Goal: Information Seeking & Learning: Learn about a topic

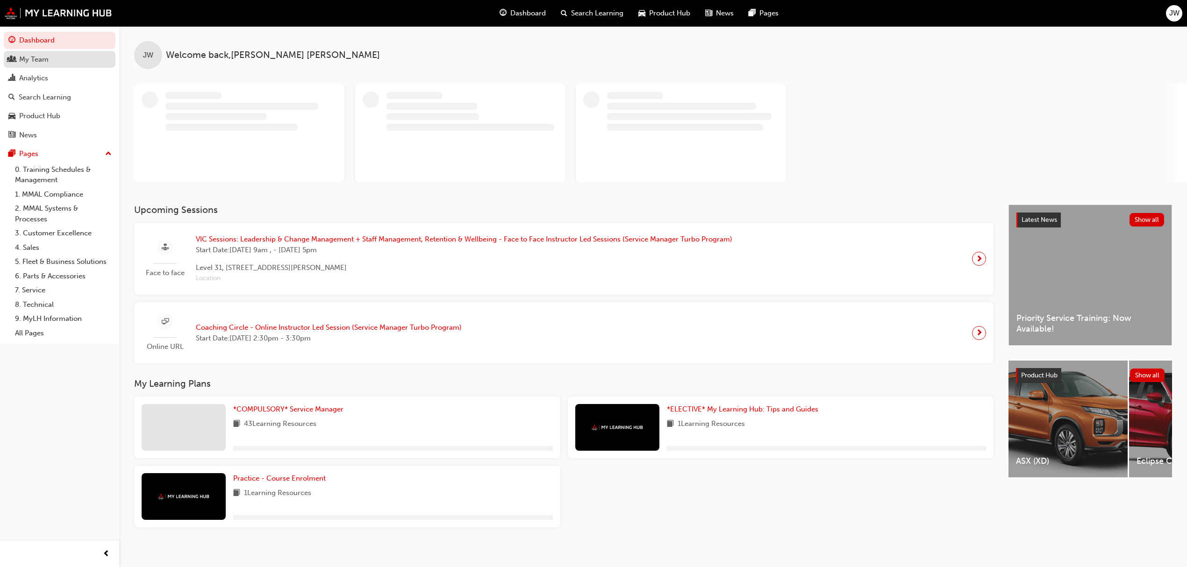
click at [36, 62] on div "My Team" at bounding box center [33, 59] width 29 height 11
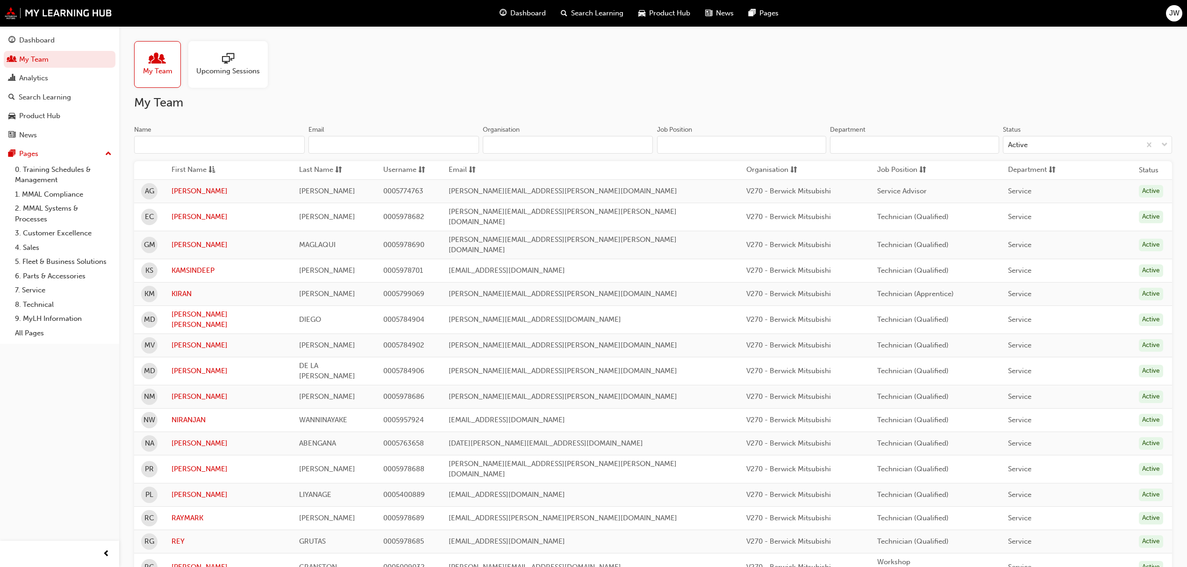
click at [152, 64] on span "people-icon" at bounding box center [157, 59] width 12 height 13
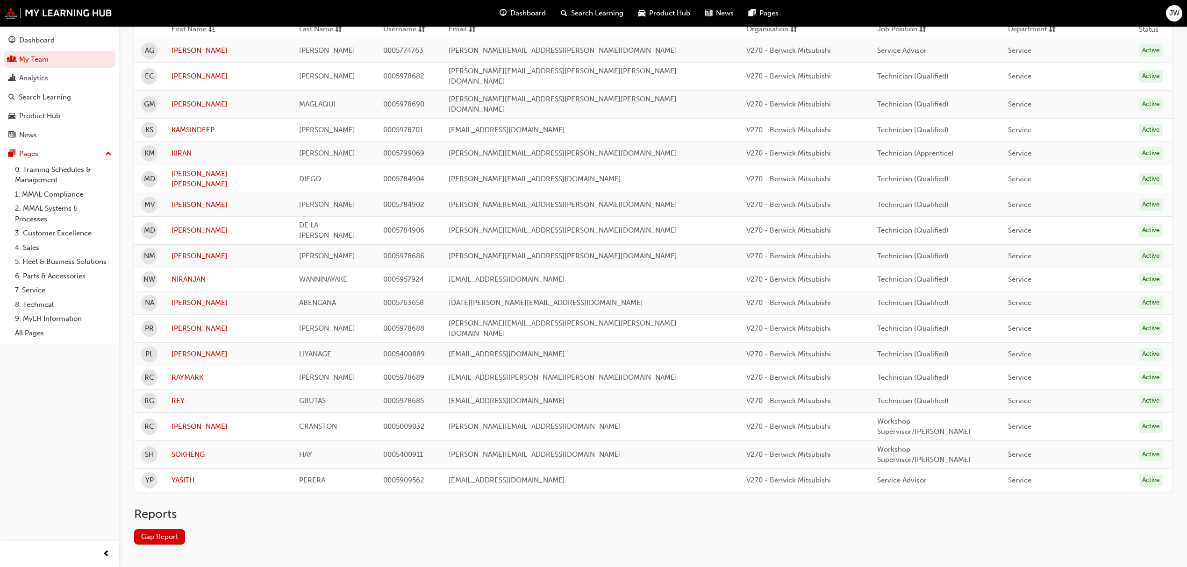
scroll to position [141, 0]
click at [154, 529] on link "Gap Report" at bounding box center [159, 536] width 51 height 15
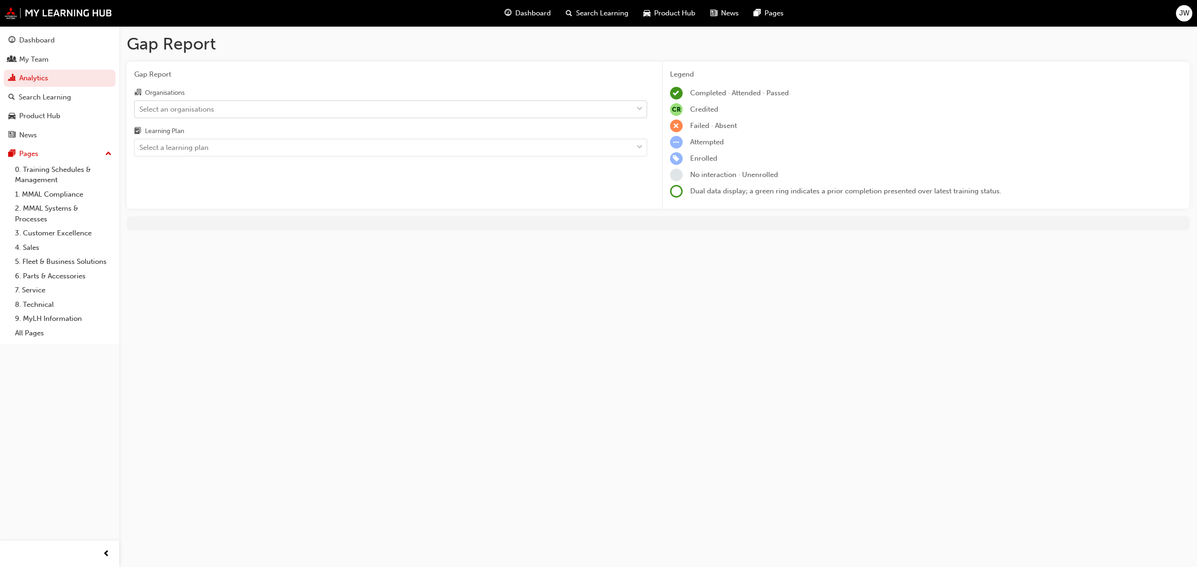
click at [219, 111] on div "Select an organisations" at bounding box center [384, 109] width 498 height 16
click at [140, 111] on input "Organisations Select an organisations" at bounding box center [139, 109] width 1 height 8
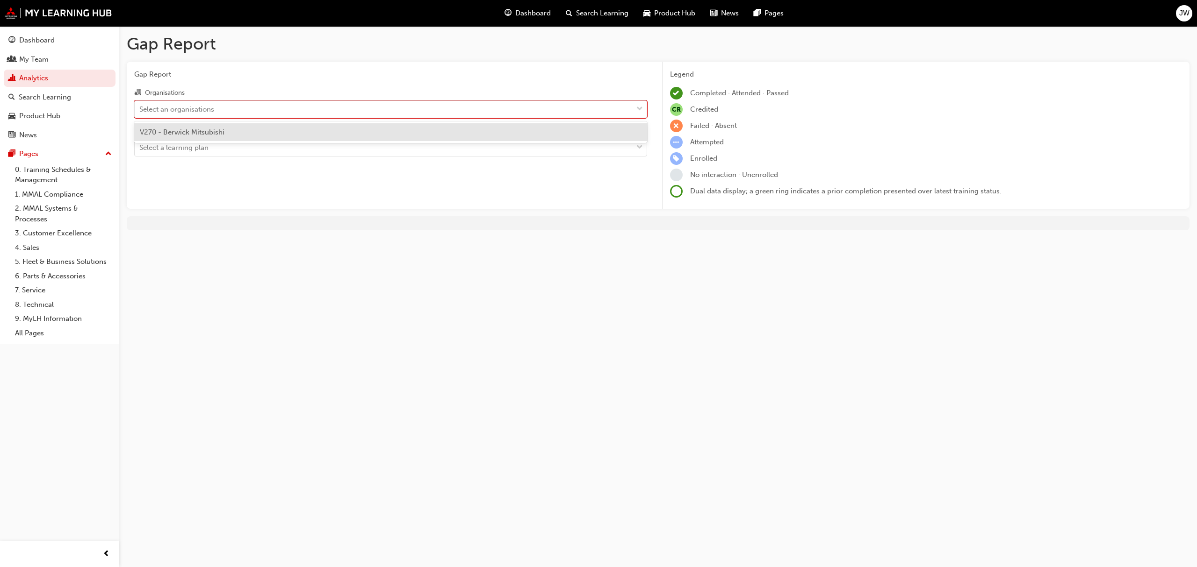
click at [208, 135] on span "V270 - Berwick Mitsubishi" at bounding box center [182, 132] width 85 height 8
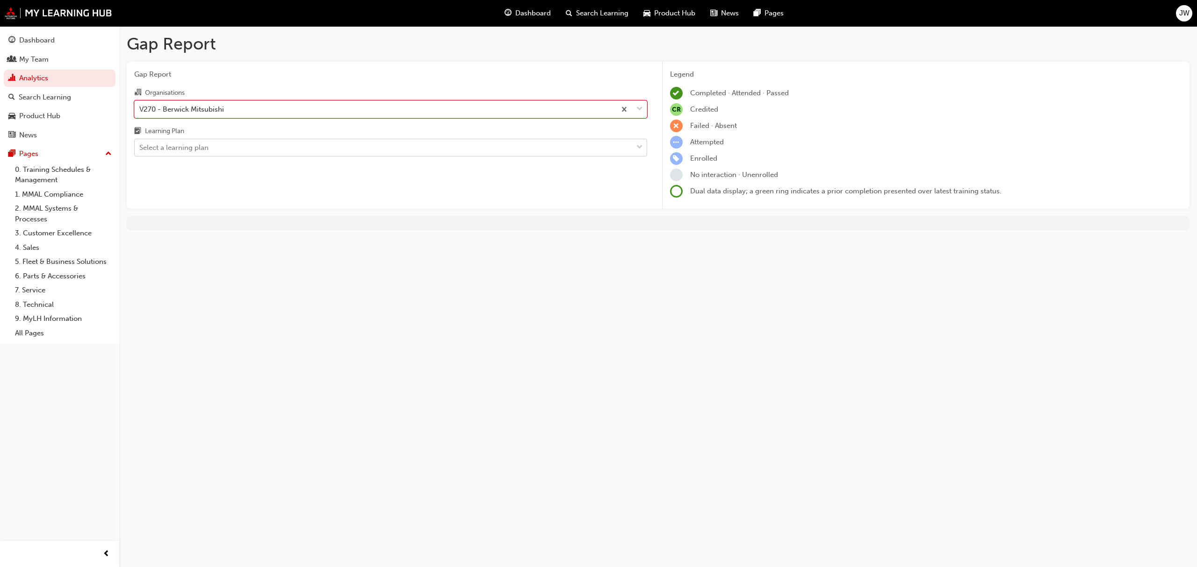
click at [206, 148] on div "Select a learning plan" at bounding box center [173, 148] width 69 height 11
click at [140, 148] on input "Learning Plan Select a learning plan" at bounding box center [139, 147] width 1 height 8
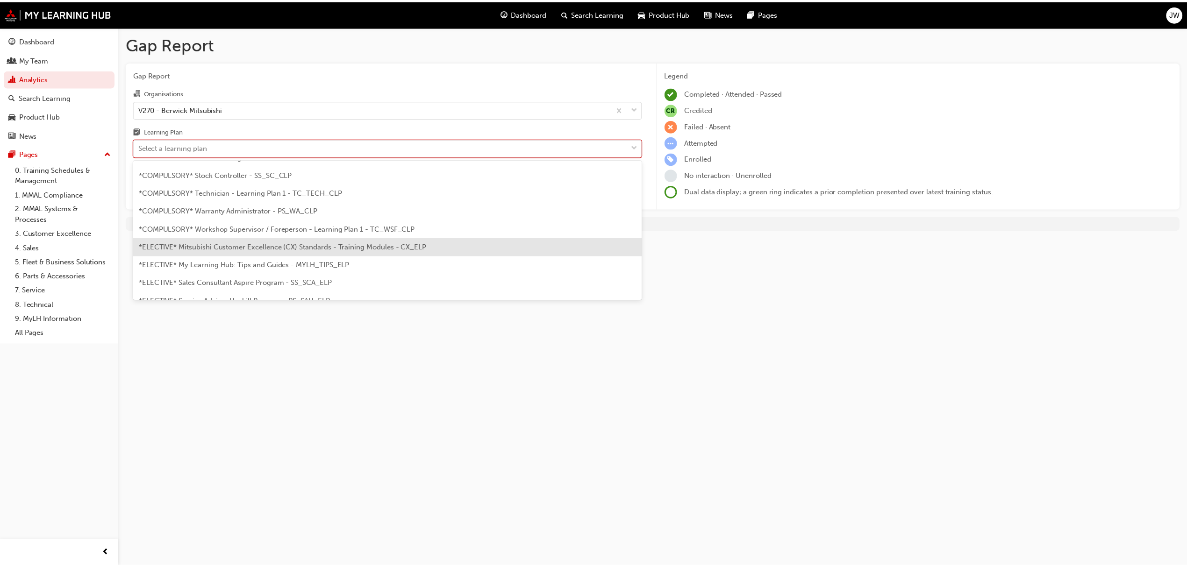
scroll to position [374, 0]
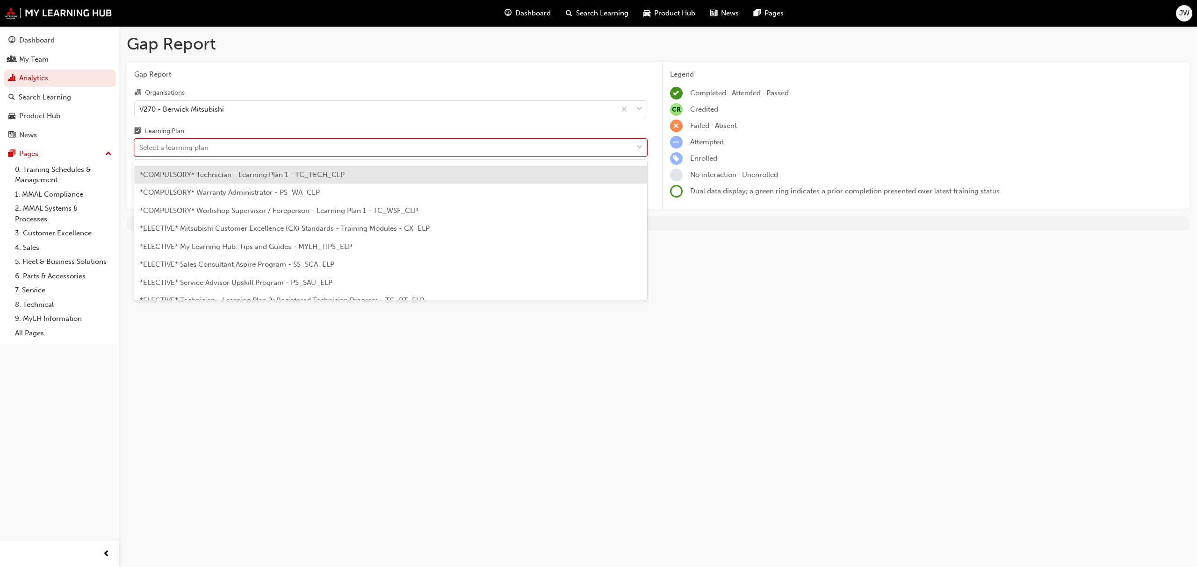
click at [251, 177] on span "*COMPULSORY* Technician - Learning Plan 1 - TC_TECH_CLP" at bounding box center [242, 175] width 205 height 8
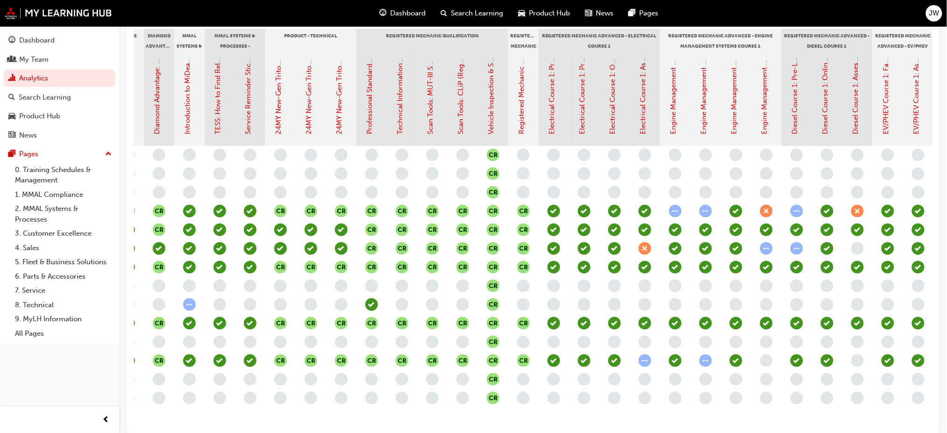
scroll to position [0, 265]
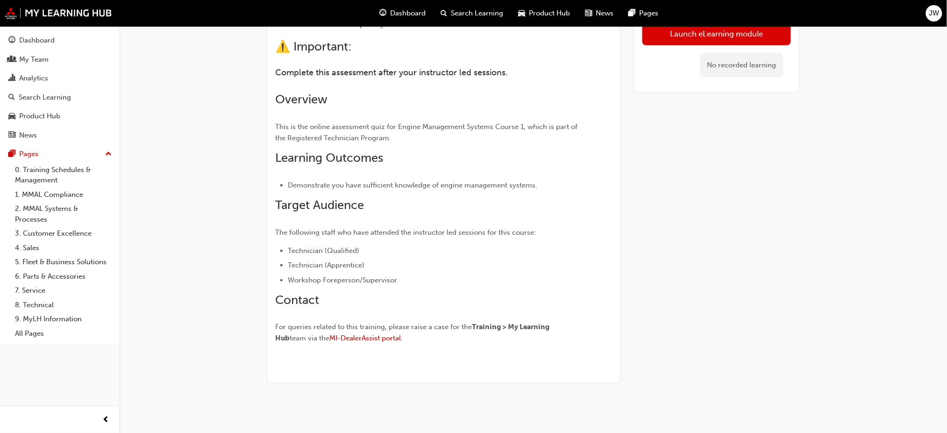
scroll to position [192, 0]
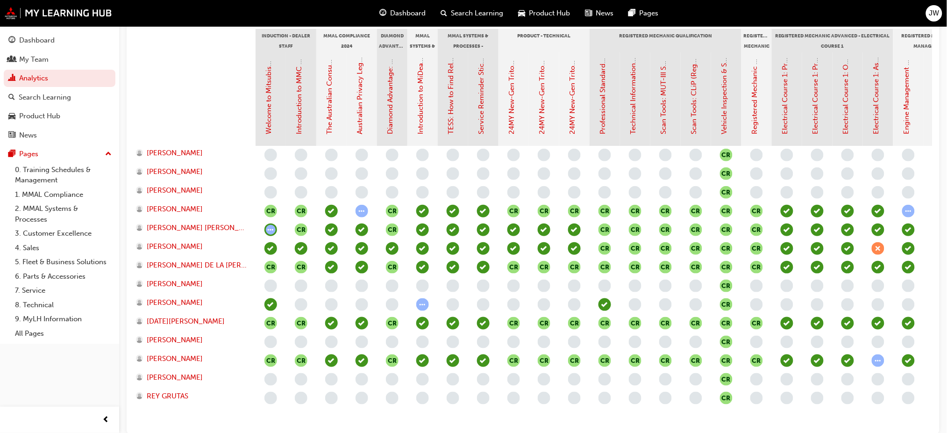
click at [513, 212] on span "CR" at bounding box center [514, 211] width 13 height 13
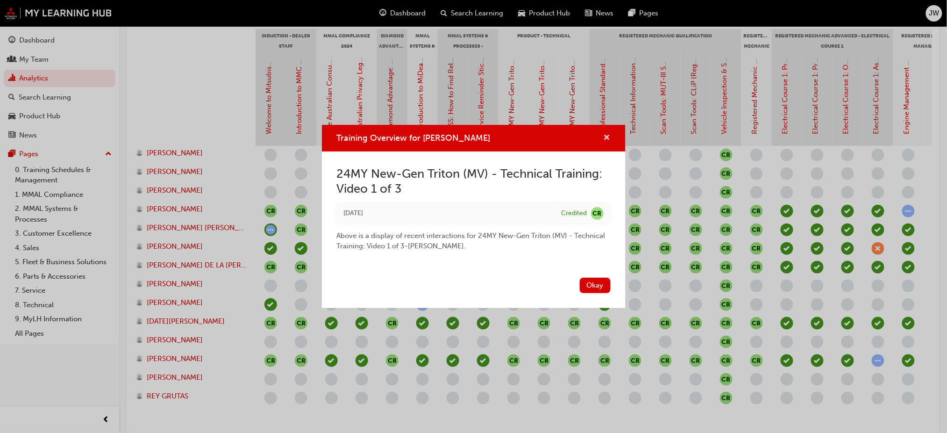
click at [609, 137] on span "cross-icon" at bounding box center [607, 138] width 7 height 8
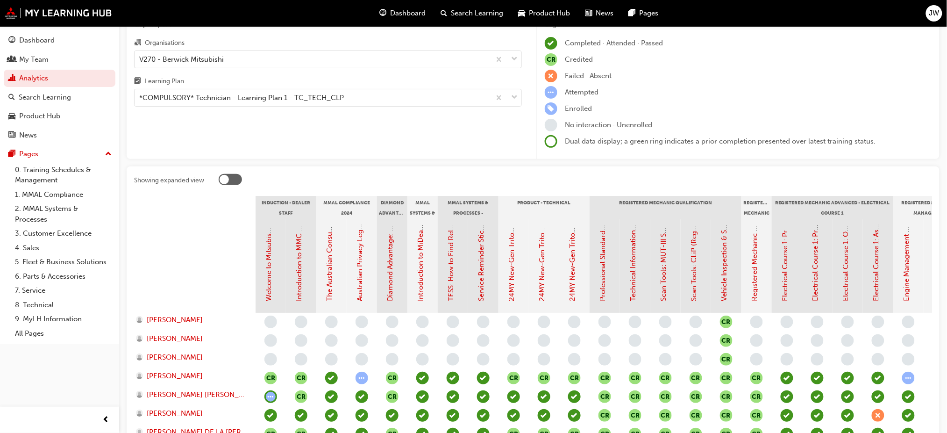
scroll to position [62, 0]
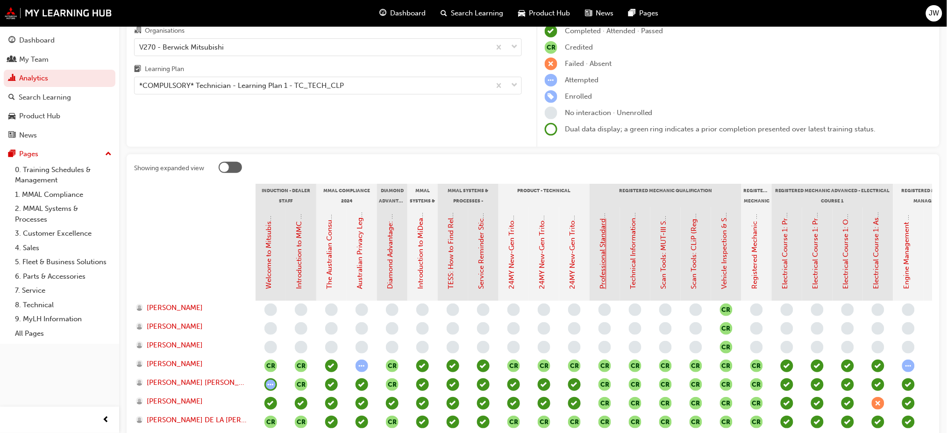
click at [604, 263] on link "Professional Standards (Registered Mechanic Qualification)" at bounding box center [603, 193] width 8 height 192
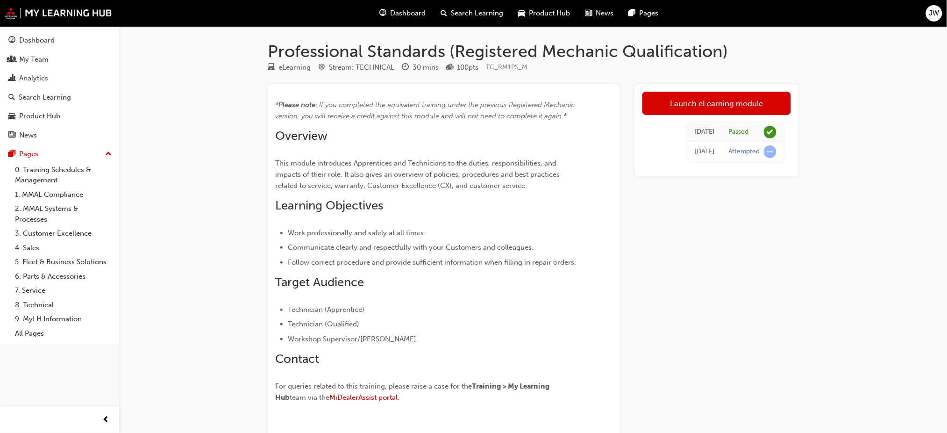
scroll to position [62, 0]
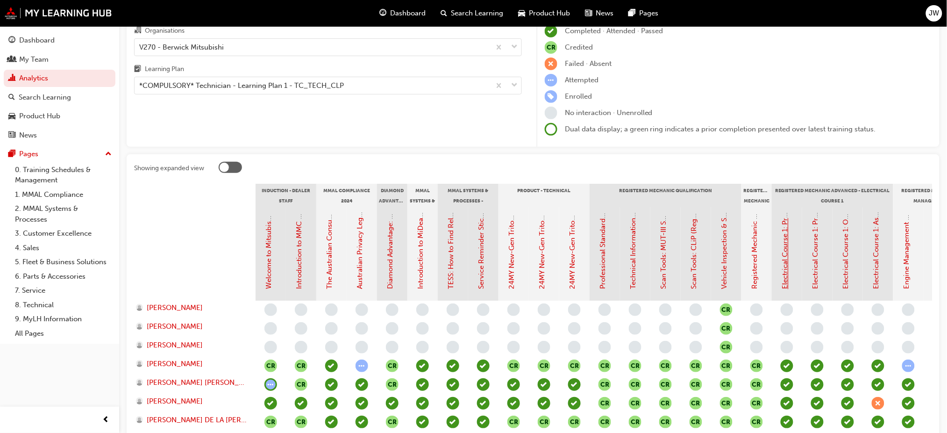
click at [786, 271] on link "Electrical Course 1: Pre-Learning Module 1 (Registered Mechanic Advanced)" at bounding box center [785, 166] width 8 height 246
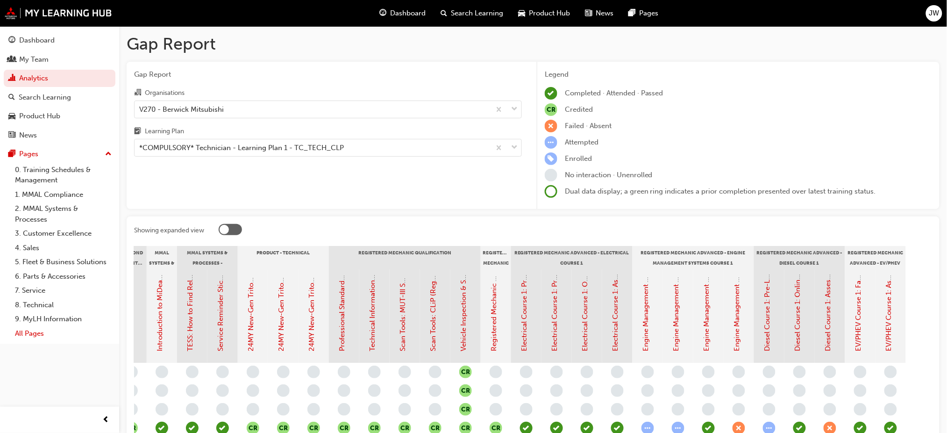
click at [42, 335] on link "All Pages" at bounding box center [63, 333] width 104 height 14
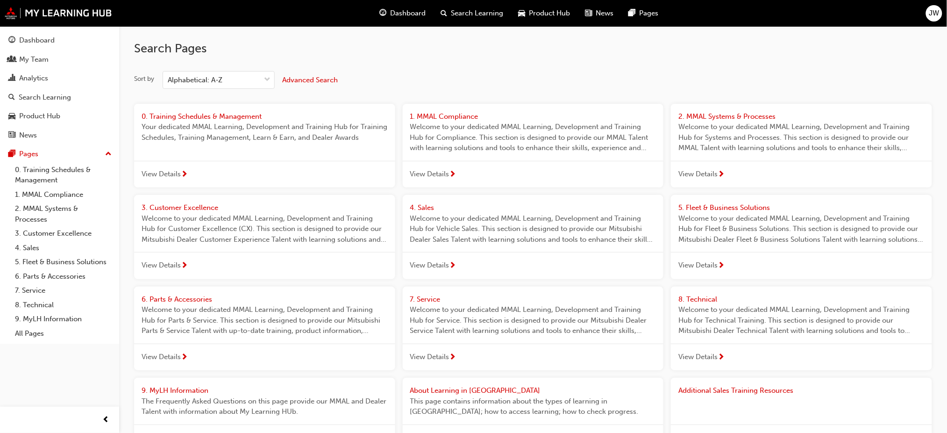
click at [701, 175] on span "View Details" at bounding box center [698, 174] width 39 height 11
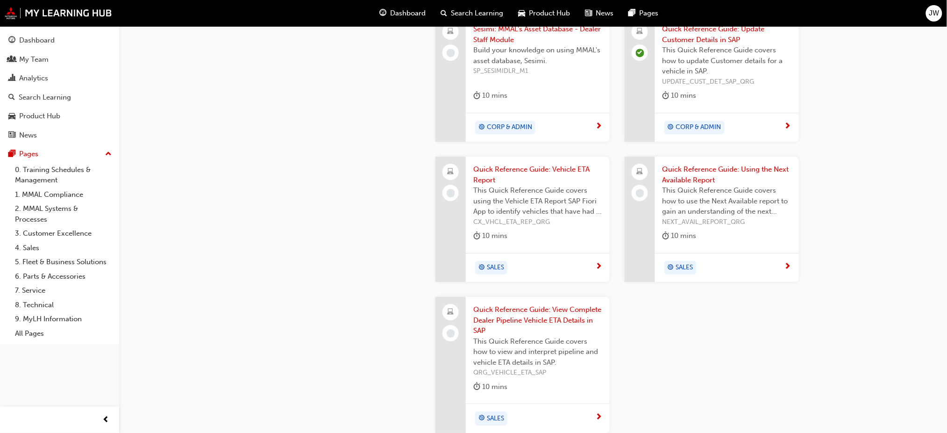
scroll to position [997, 0]
click at [690, 169] on span "Quick Reference Guide: Using the Next Available Report" at bounding box center [727, 172] width 129 height 21
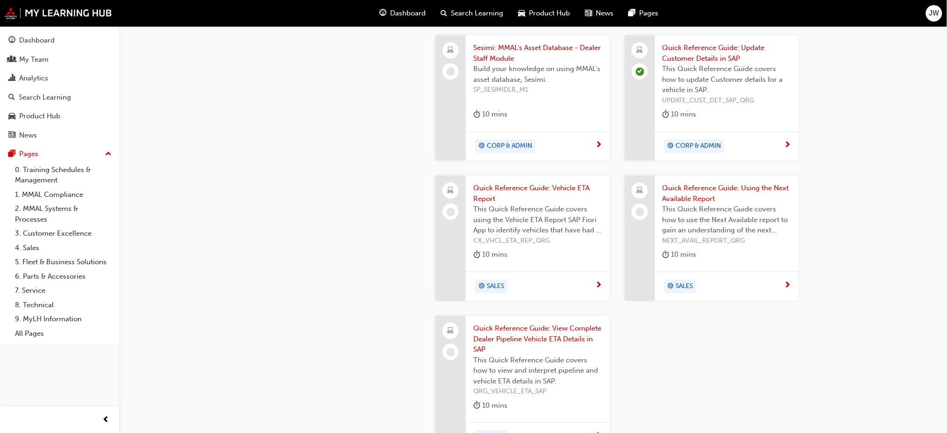
scroll to position [1059, 0]
